Goal: Information Seeking & Learning: Check status

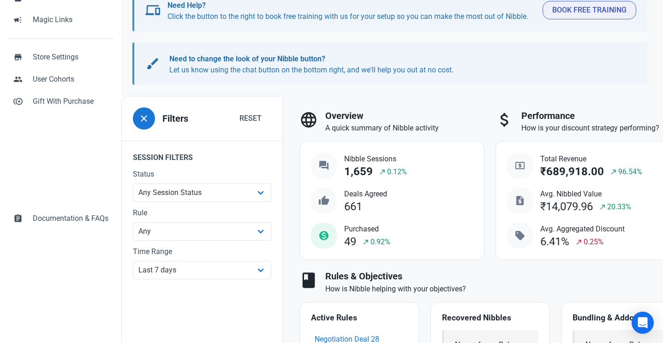
scroll to position [108, 0]
select select "custom"
select select "8"
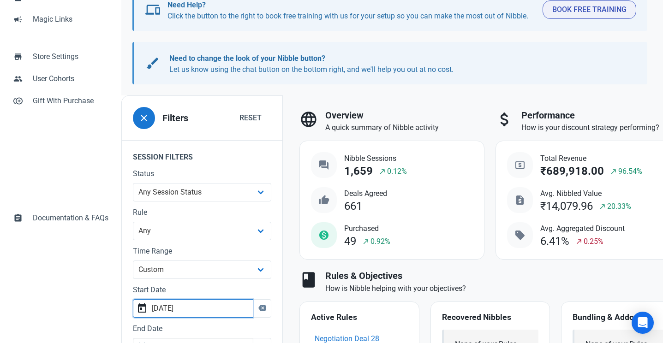
click at [193, 314] on input "[DATE]" at bounding box center [193, 308] width 120 height 18
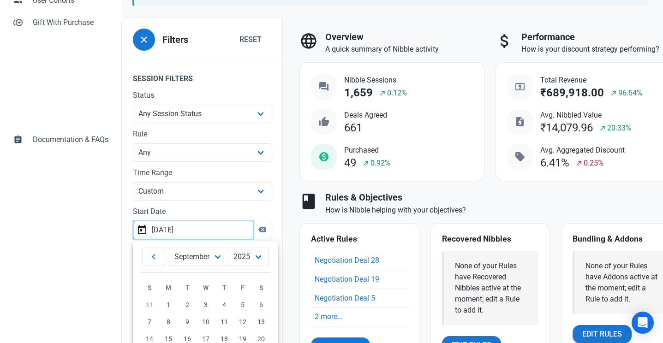
scroll to position [219, 0]
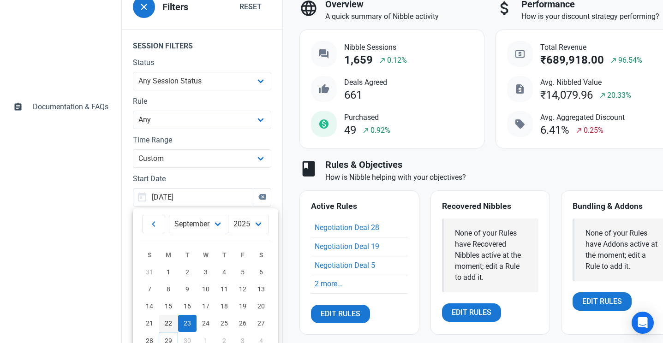
click at [164, 323] on link "22" at bounding box center [168, 323] width 19 height 17
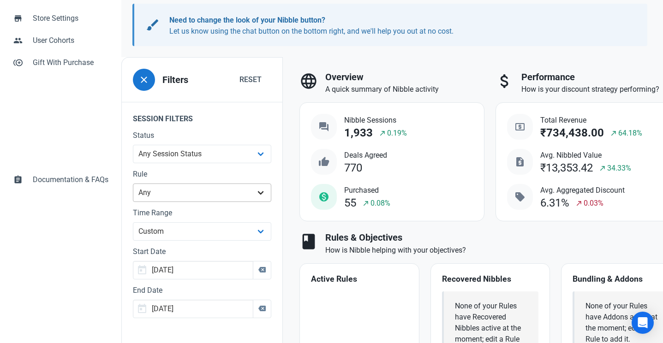
scroll to position [154, 0]
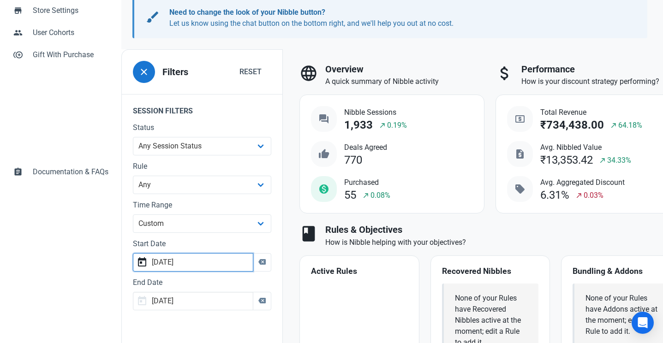
click at [225, 263] on input "[DATE]" at bounding box center [193, 262] width 120 height 18
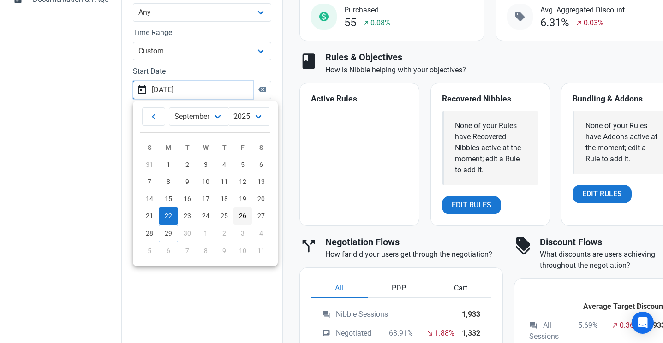
scroll to position [334, 0]
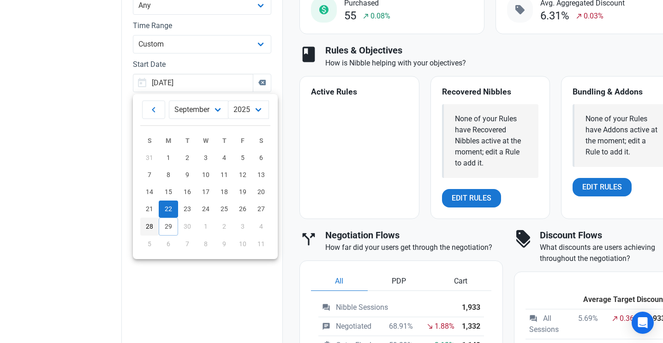
click at [148, 225] on span "28" at bounding box center [149, 226] width 7 height 7
type input "[DATE]"
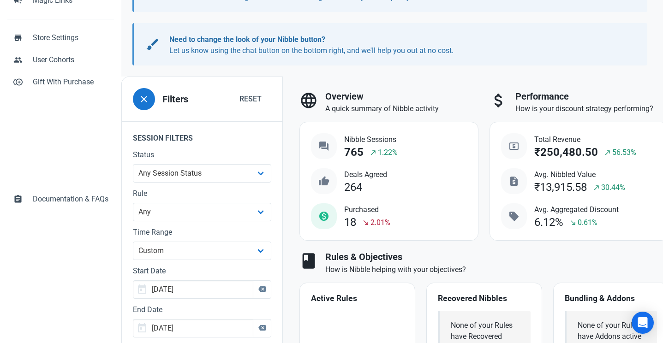
scroll to position [135, 0]
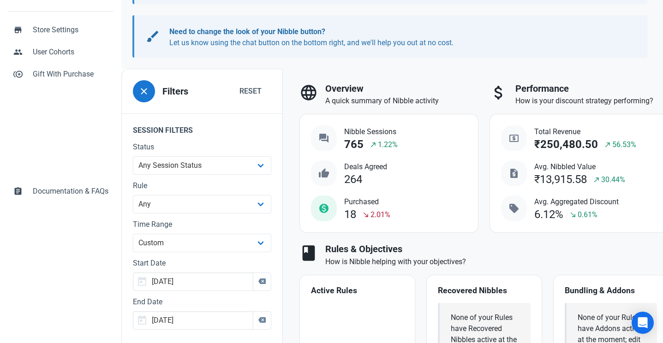
drag, startPoint x: 538, startPoint y: 139, endPoint x: 560, endPoint y: 211, distance: 75.0
click at [560, 212] on div "local_atm Total Revenue ₹250,480.50 north_east 56.53% request_quote Avg. Nibble…" at bounding box center [579, 173] width 156 height 96
click at [560, 211] on div "6.12% south_east 0.61%" at bounding box center [576, 215] width 84 height 12
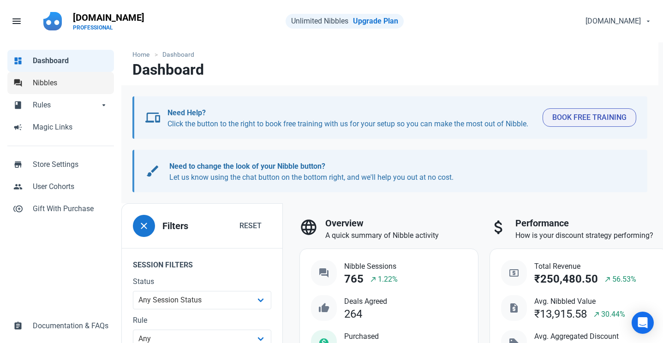
scroll to position [0, 0]
click at [65, 84] on span "Nibbles" at bounding box center [71, 83] width 76 height 11
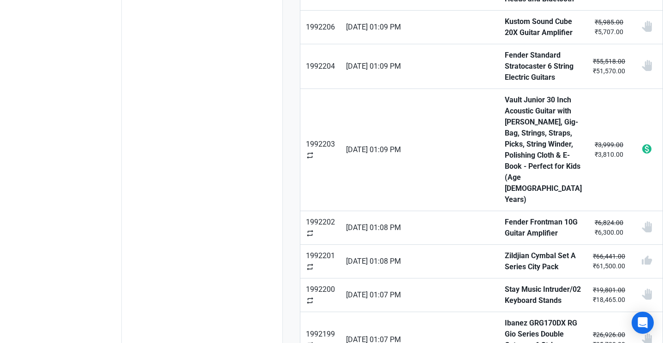
scroll to position [660, 0]
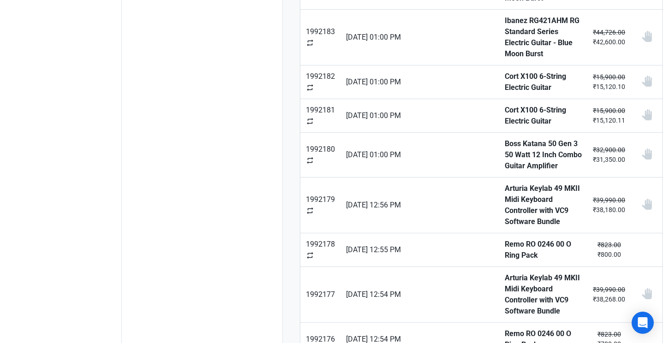
scroll to position [682, 0]
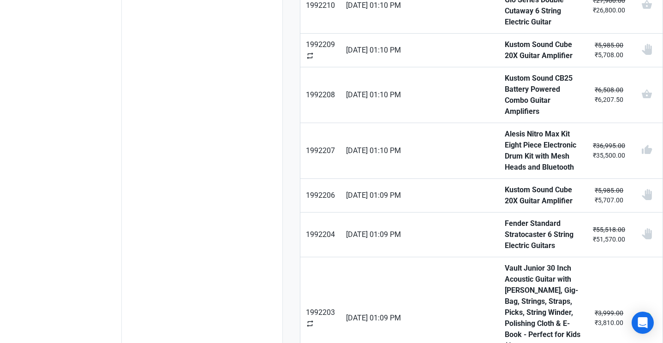
scroll to position [660, 0]
type input "2"
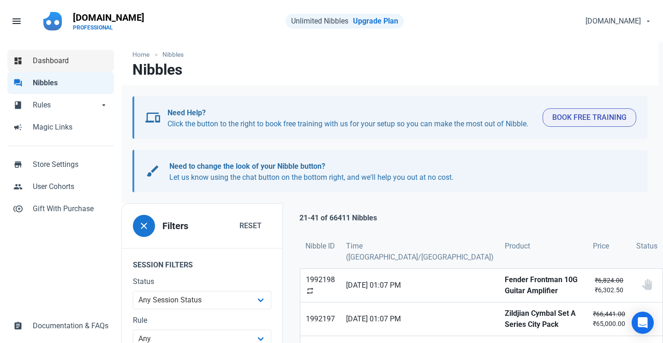
click at [73, 60] on span "Dashboard" at bounding box center [71, 60] width 76 height 11
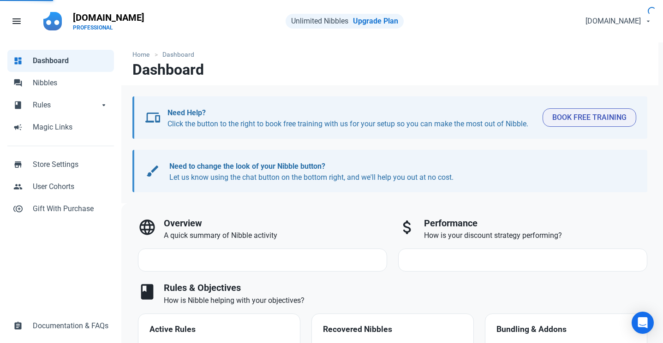
select select "7d"
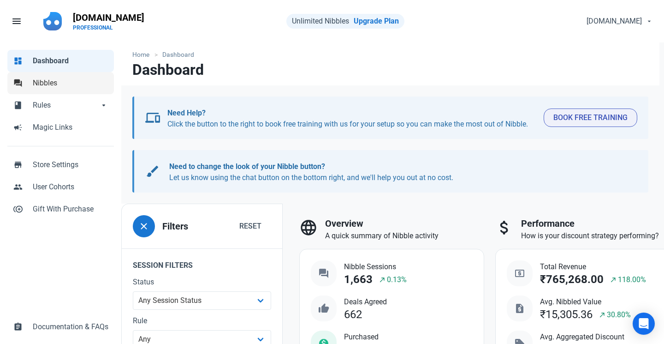
click at [86, 86] on span "Nibbles" at bounding box center [71, 83] width 76 height 11
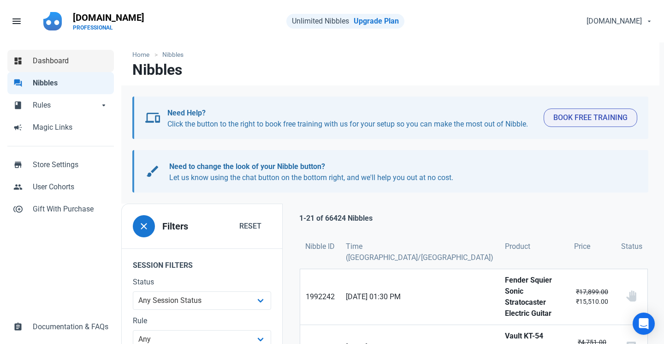
click at [78, 69] on link "dashboard Dashboard" at bounding box center [60, 61] width 107 height 22
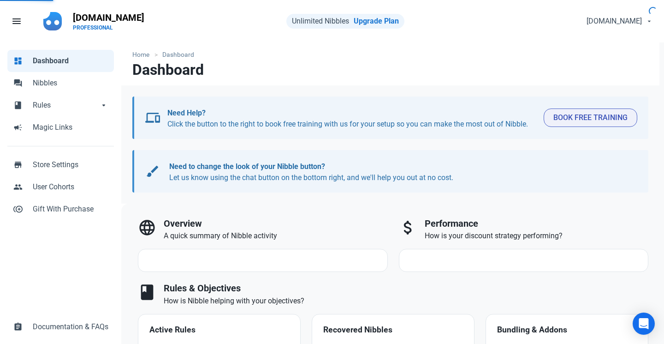
select select "7d"
